Goal: Navigation & Orientation: Find specific page/section

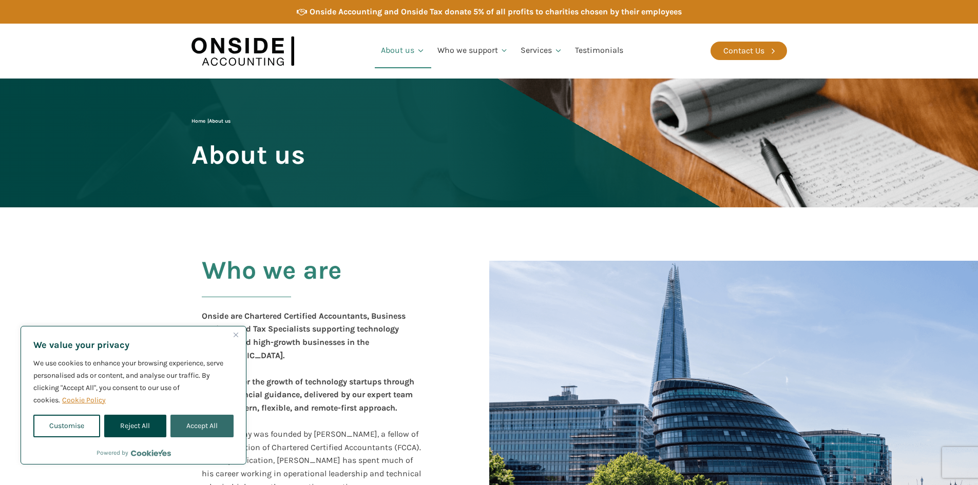
click at [208, 425] on button "Accept All" at bounding box center [201, 426] width 63 height 23
checkbox input "true"
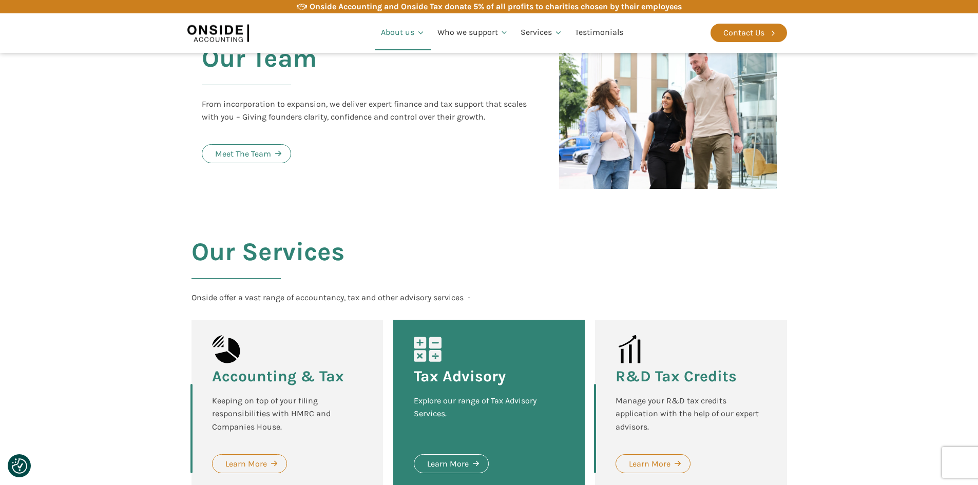
scroll to position [1129, 0]
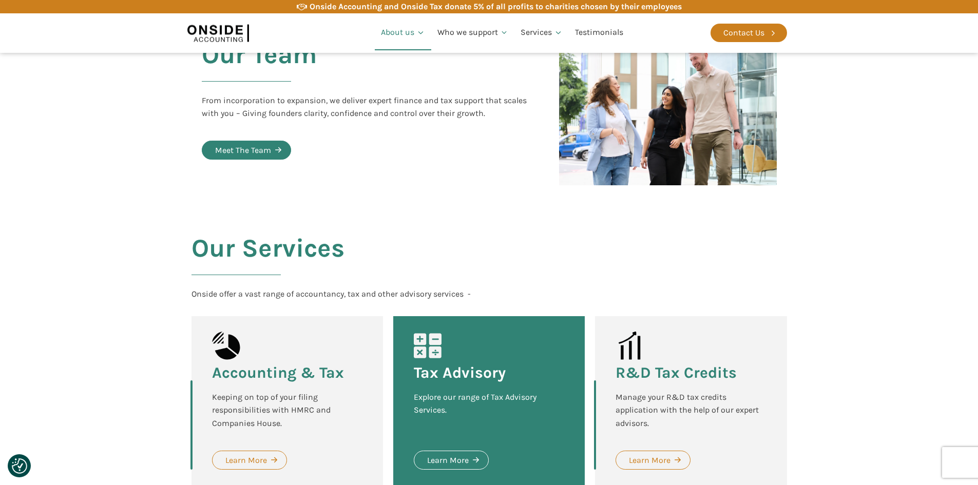
click at [237, 144] on div "Meet The Team" at bounding box center [243, 150] width 56 height 13
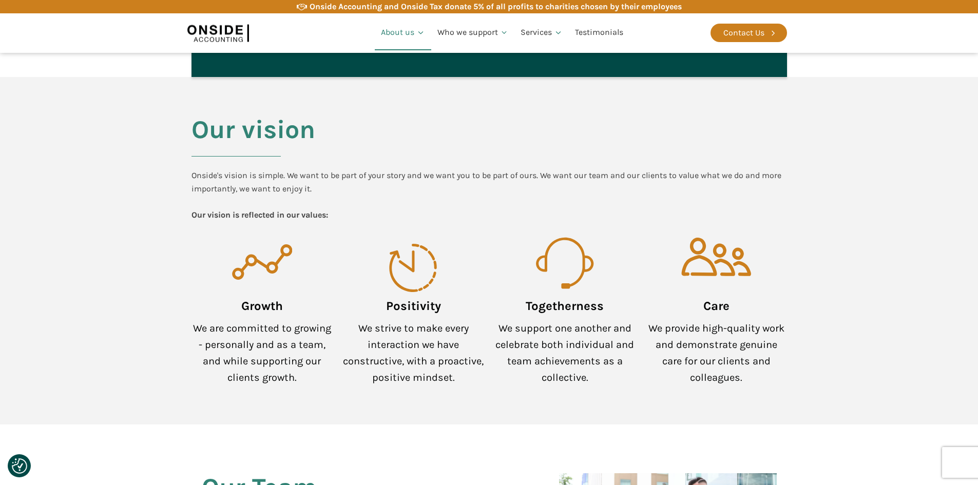
scroll to position [487, 0]
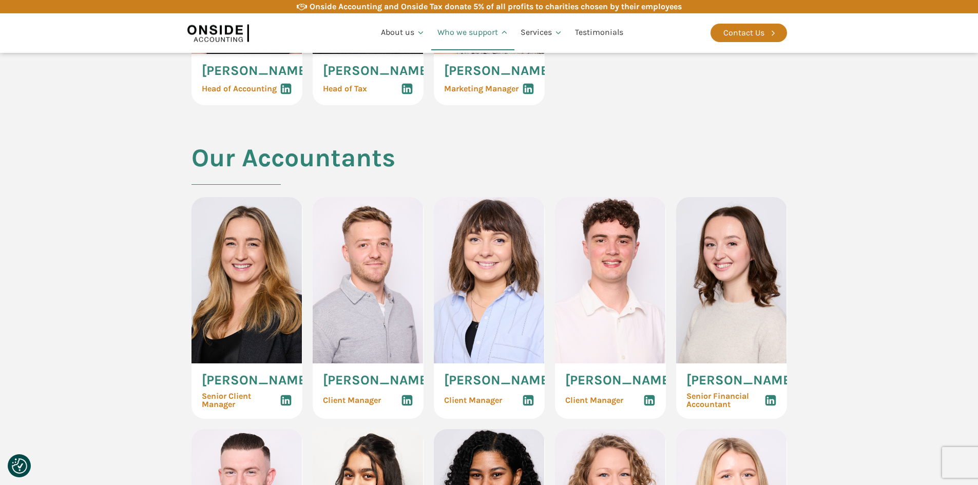
scroll to position [821, 0]
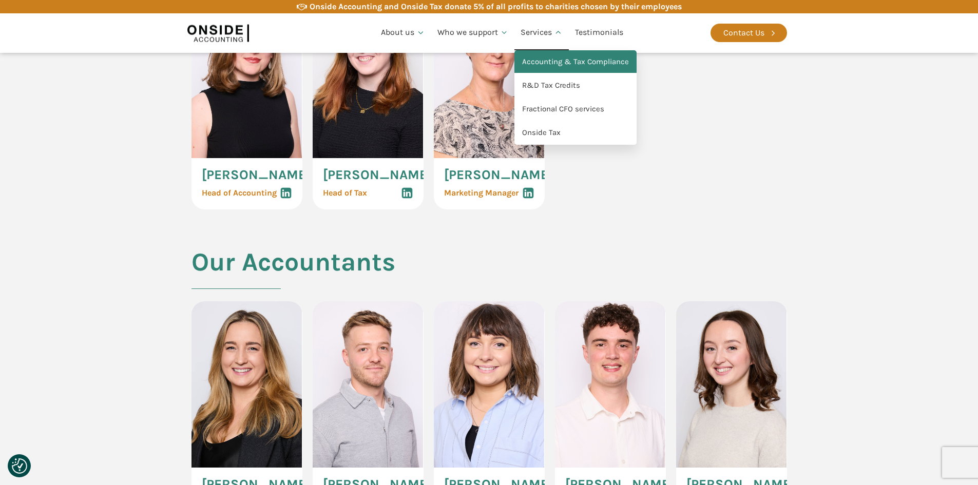
click at [560, 61] on link "Accounting & Tax Compliance" at bounding box center [575, 62] width 122 height 24
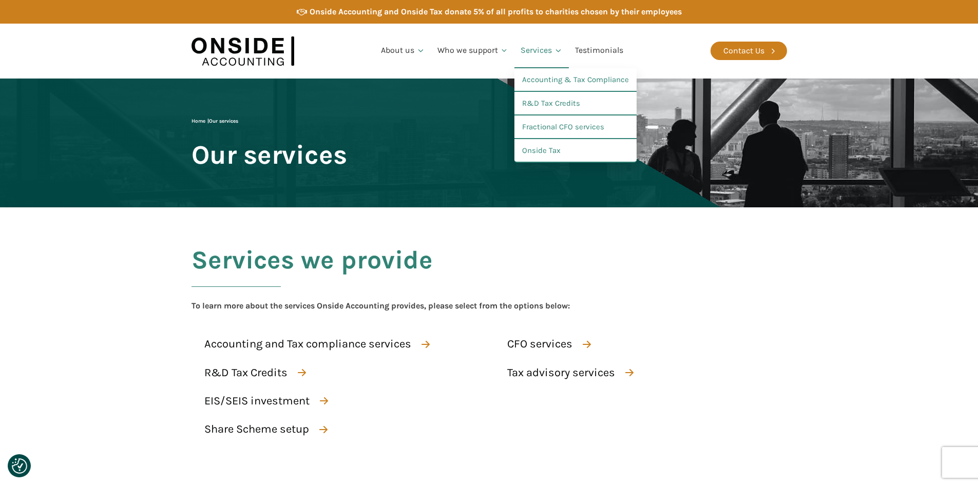
checkbox input "true"
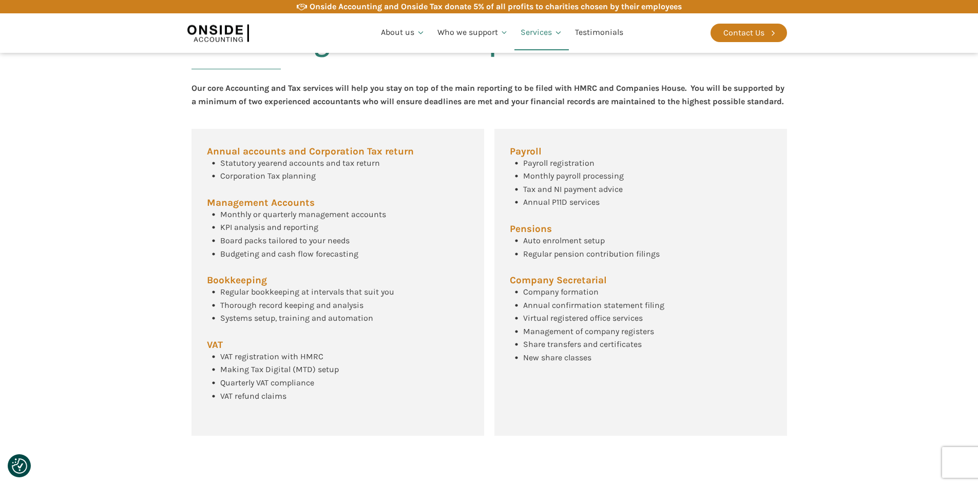
scroll to position [388, 0]
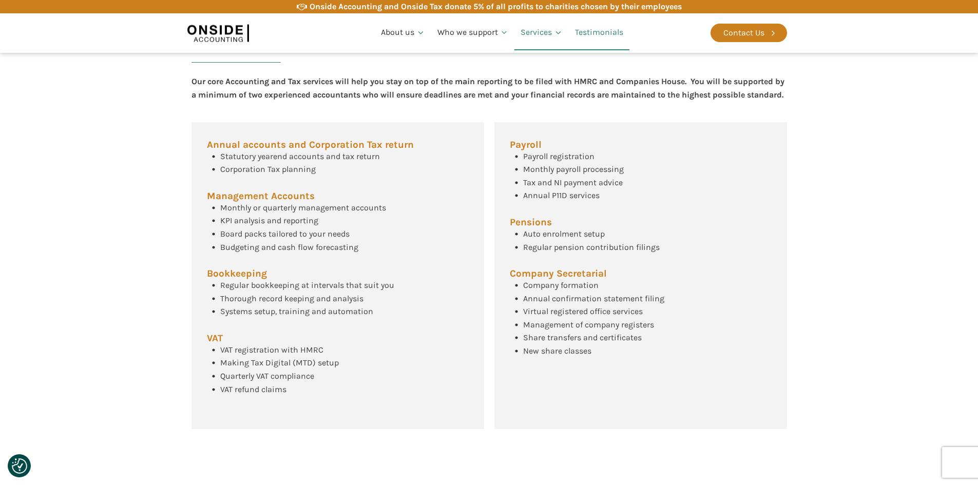
click at [606, 32] on link "Testimonials" at bounding box center [599, 32] width 61 height 35
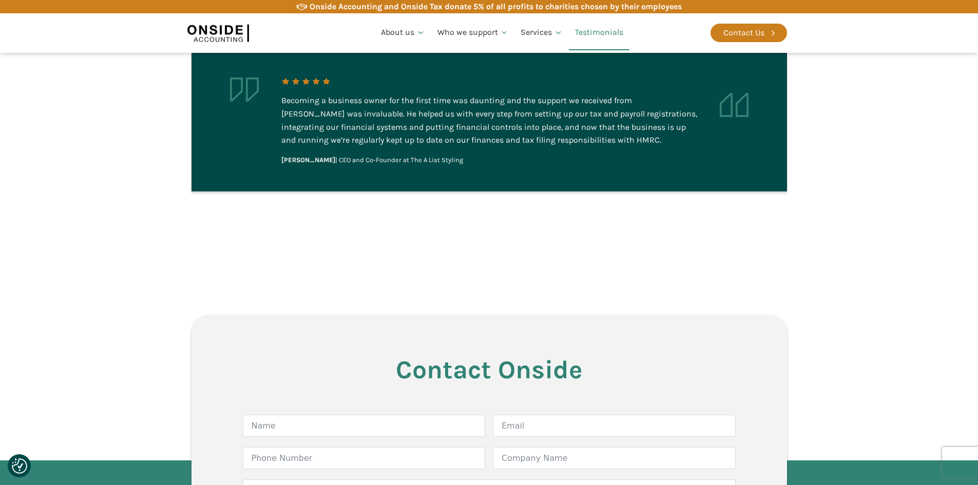
scroll to position [2258, 0]
